Goal: Use online tool/utility: Utilize a website feature to perform a specific function

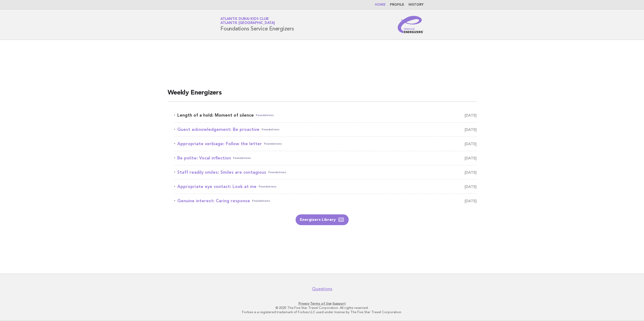
click at [209, 112] on link "Length of a hold: Moment of silence Foundations [DATE]" at bounding box center [325, 116] width 303 height 8
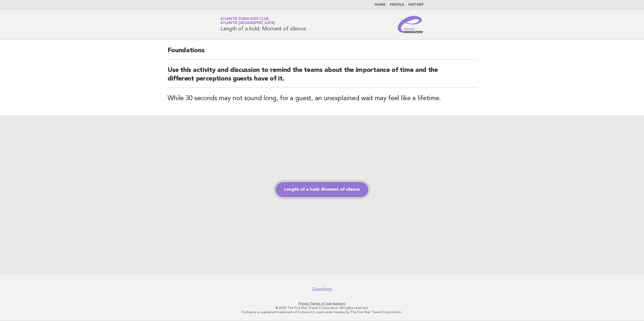
click at [310, 195] on link "Length of a hold: Moment of silence" at bounding box center [322, 189] width 93 height 15
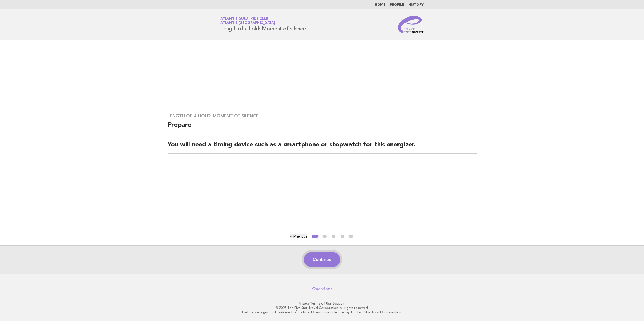
click at [320, 254] on button "Continue" at bounding box center [322, 259] width 36 height 15
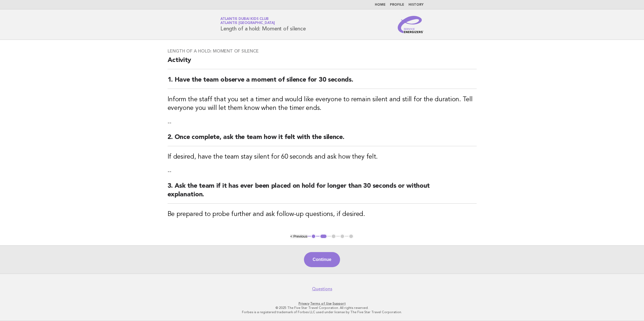
click at [320, 262] on button "Continue" at bounding box center [322, 259] width 36 height 15
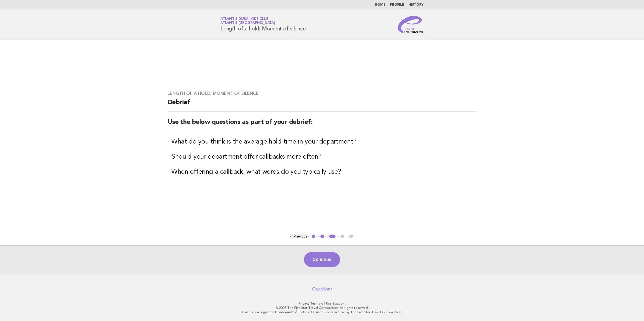
click at [320, 263] on button "Continue" at bounding box center [322, 259] width 36 height 15
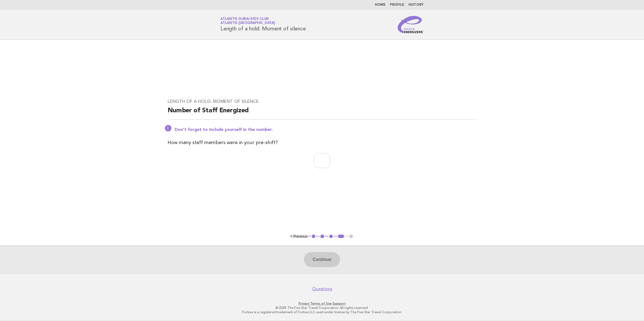
click at [320, 152] on div "Length of a hold: Moment of silence Number of Staff Energized Don't forget to i…" at bounding box center [322, 136] width 322 height 89
click at [325, 164] on input "number" at bounding box center [322, 160] width 16 height 15
type input "**"
click at [324, 263] on button "Continue" at bounding box center [322, 259] width 36 height 15
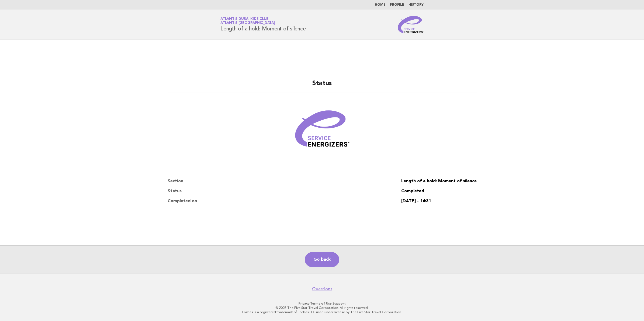
click at [187, 130] on figure at bounding box center [322, 131] width 309 height 65
